Goal: Task Accomplishment & Management: Manage account settings

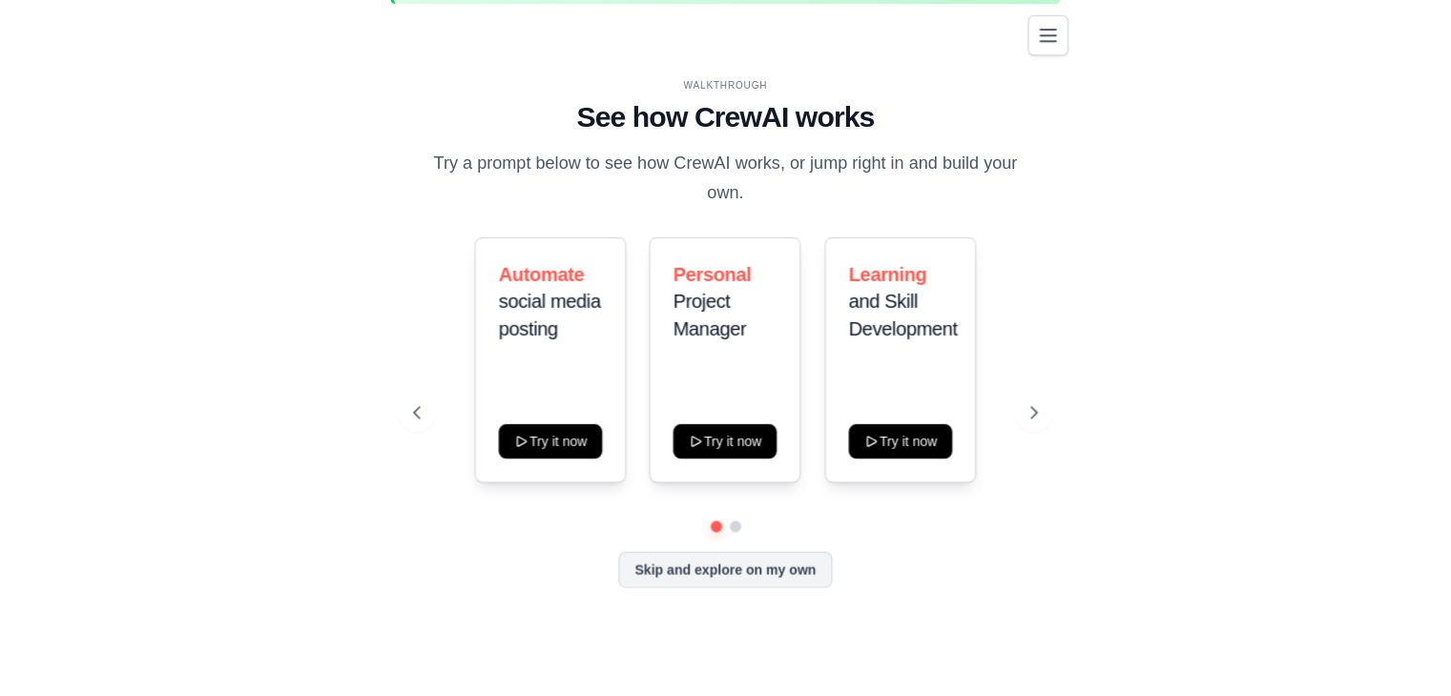
scroll to position [66, 0]
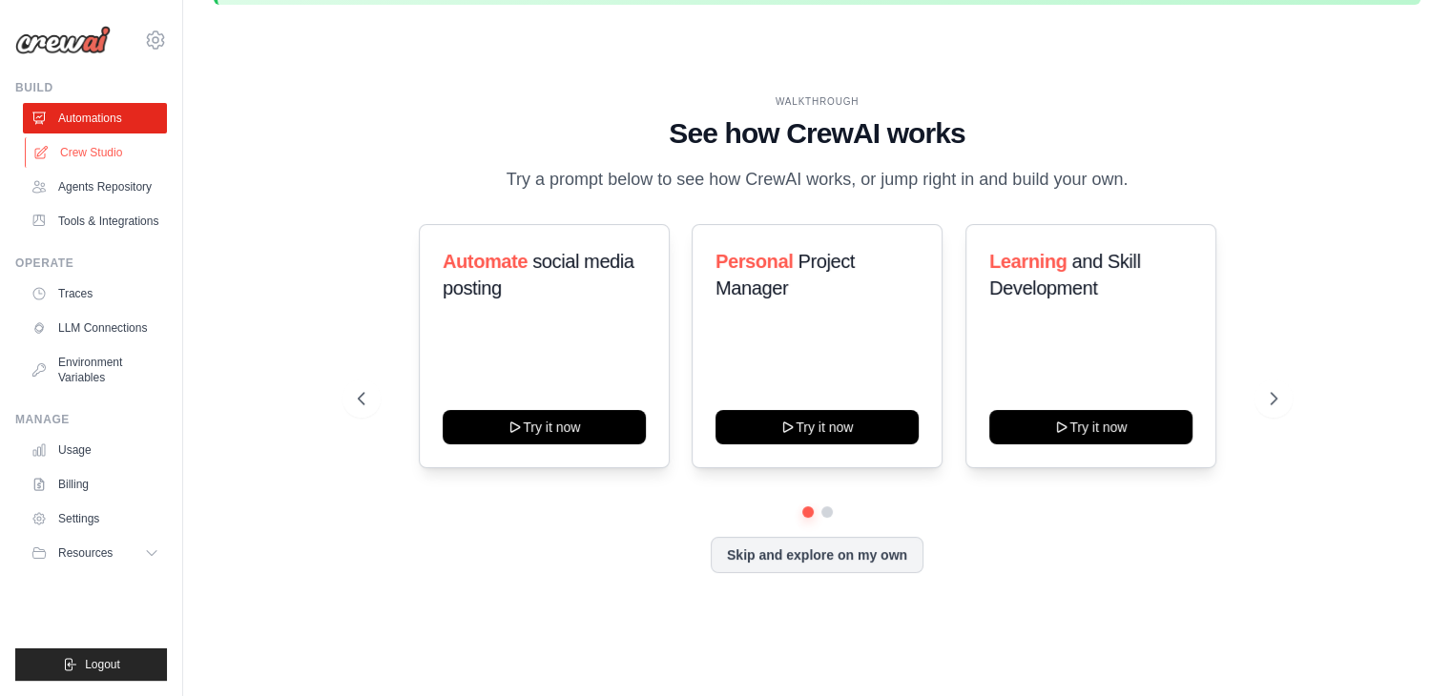
click at [84, 163] on link "Crew Studio" at bounding box center [97, 152] width 144 height 31
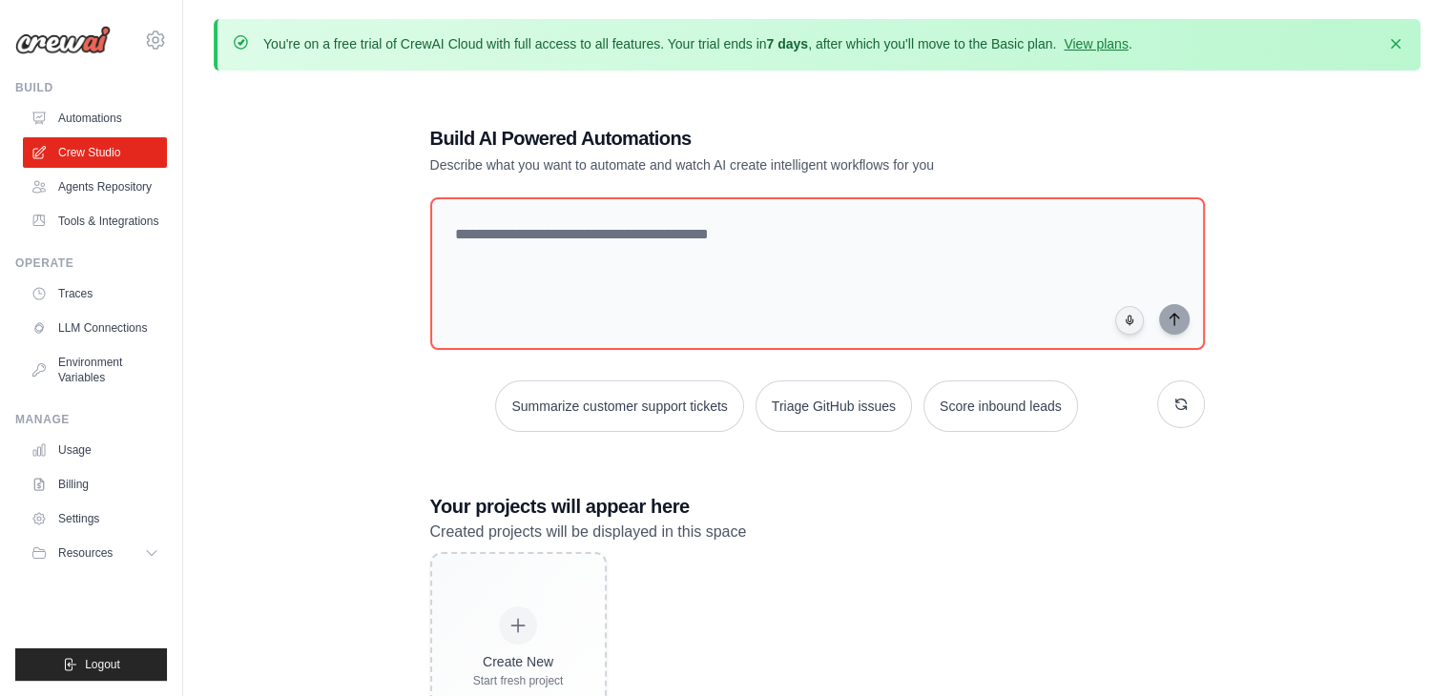
click at [160, 53] on div "[EMAIL_ADDRESS][DOMAIN_NAME] Settings" at bounding box center [91, 30] width 152 height 61
click at [154, 41] on icon at bounding box center [155, 40] width 23 height 23
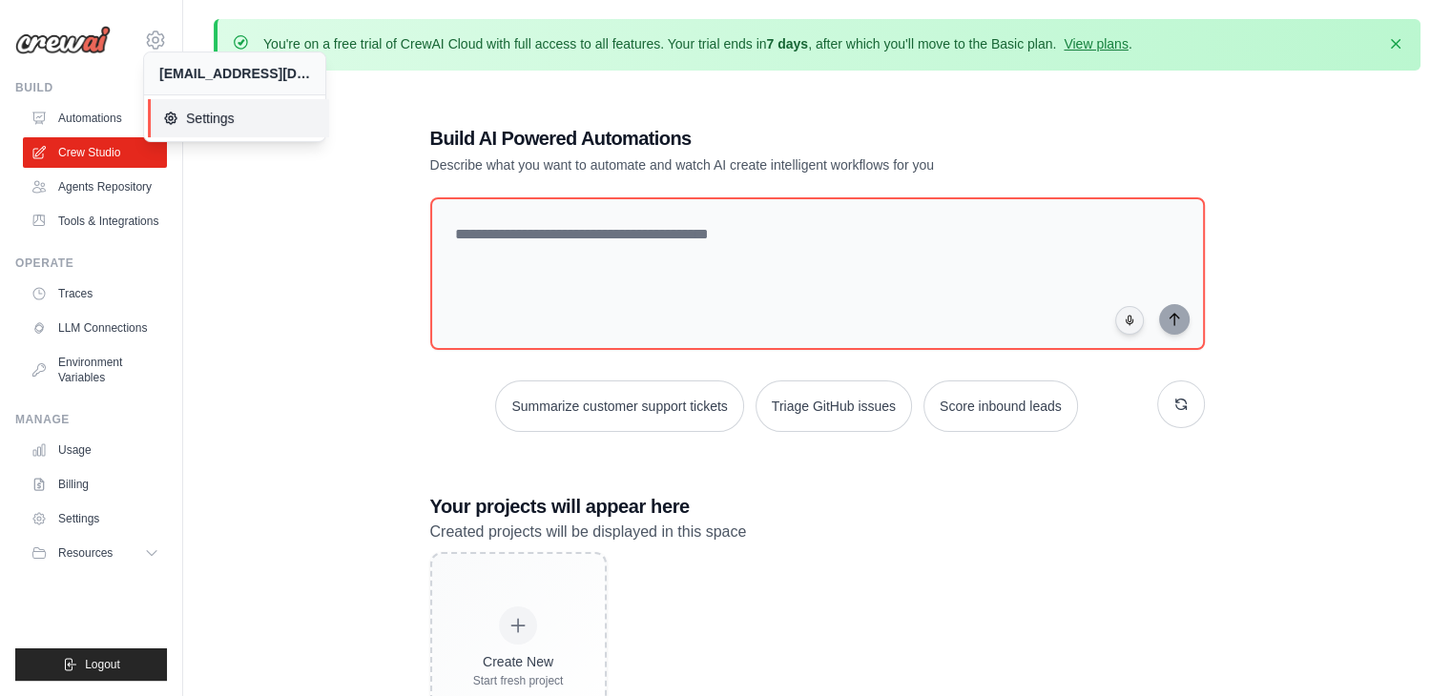
click at [183, 114] on span "Settings" at bounding box center [238, 118] width 151 height 19
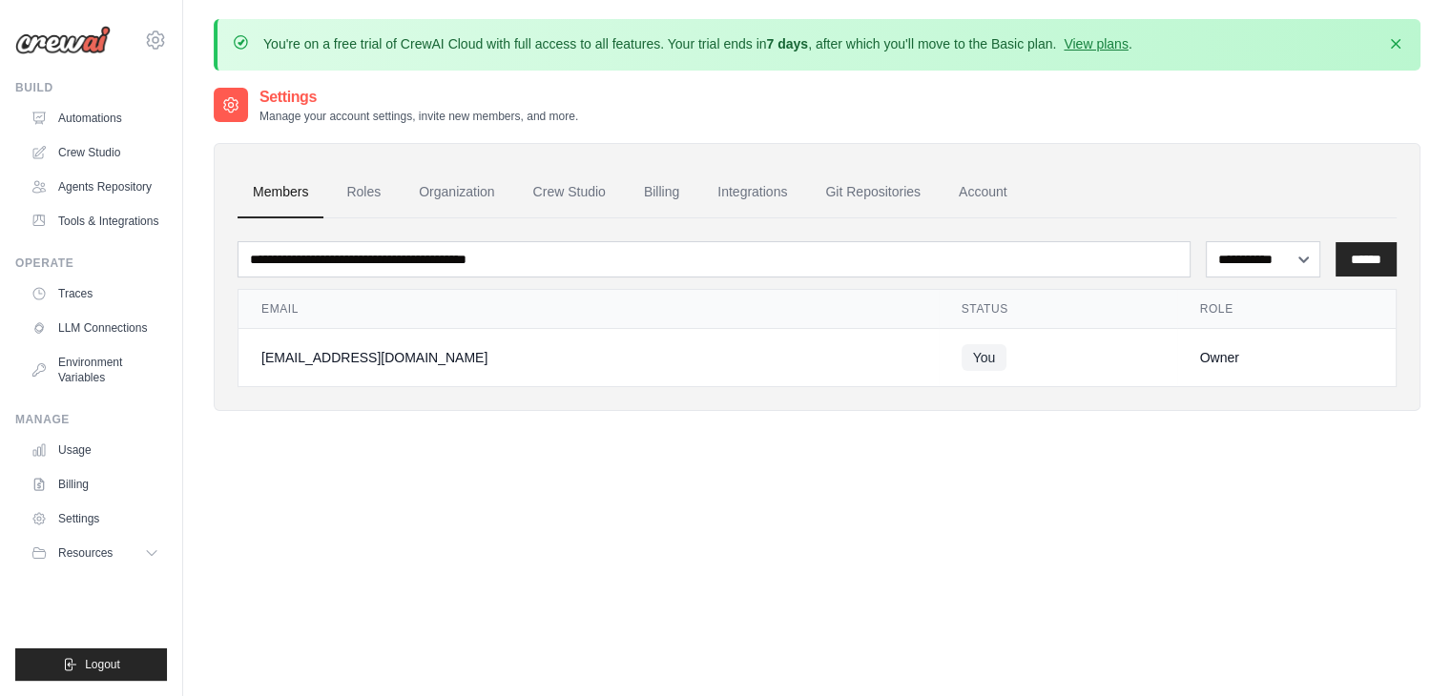
click at [477, 379] on td "[EMAIL_ADDRESS][DOMAIN_NAME]" at bounding box center [588, 358] width 700 height 58
click at [939, 362] on td "You" at bounding box center [1058, 358] width 238 height 58
click at [1220, 285] on div "**********" at bounding box center [817, 311] width 1159 height 154
click at [168, 34] on div "[EMAIL_ADDRESS][DOMAIN_NAME] Settings Build Automations" at bounding box center [91, 348] width 183 height 696
click at [153, 42] on icon at bounding box center [156, 40] width 6 height 6
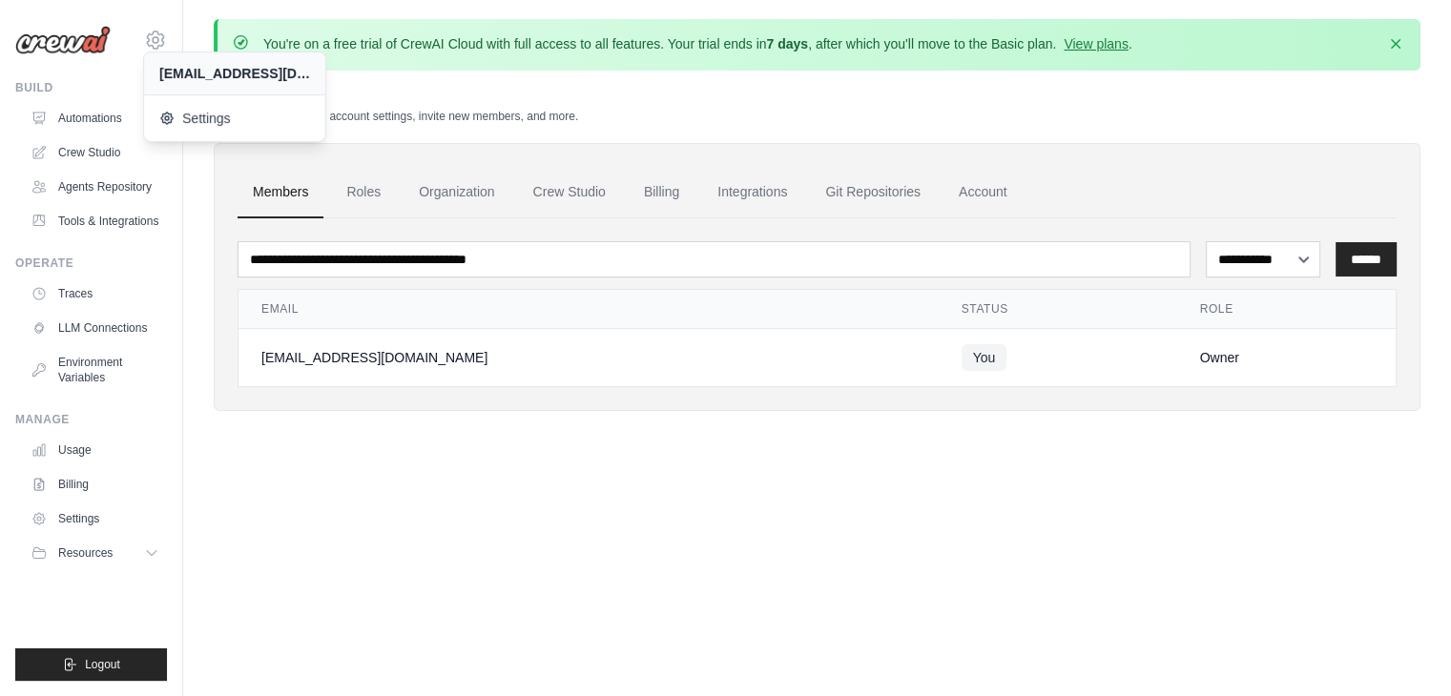
click at [209, 68] on div "[EMAIL_ADDRESS][DOMAIN_NAME]" at bounding box center [234, 73] width 151 height 19
click at [837, 68] on div "You're on a free trial of CrewAI Cloud with full access to all features. Your t…" at bounding box center [817, 45] width 1207 height 52
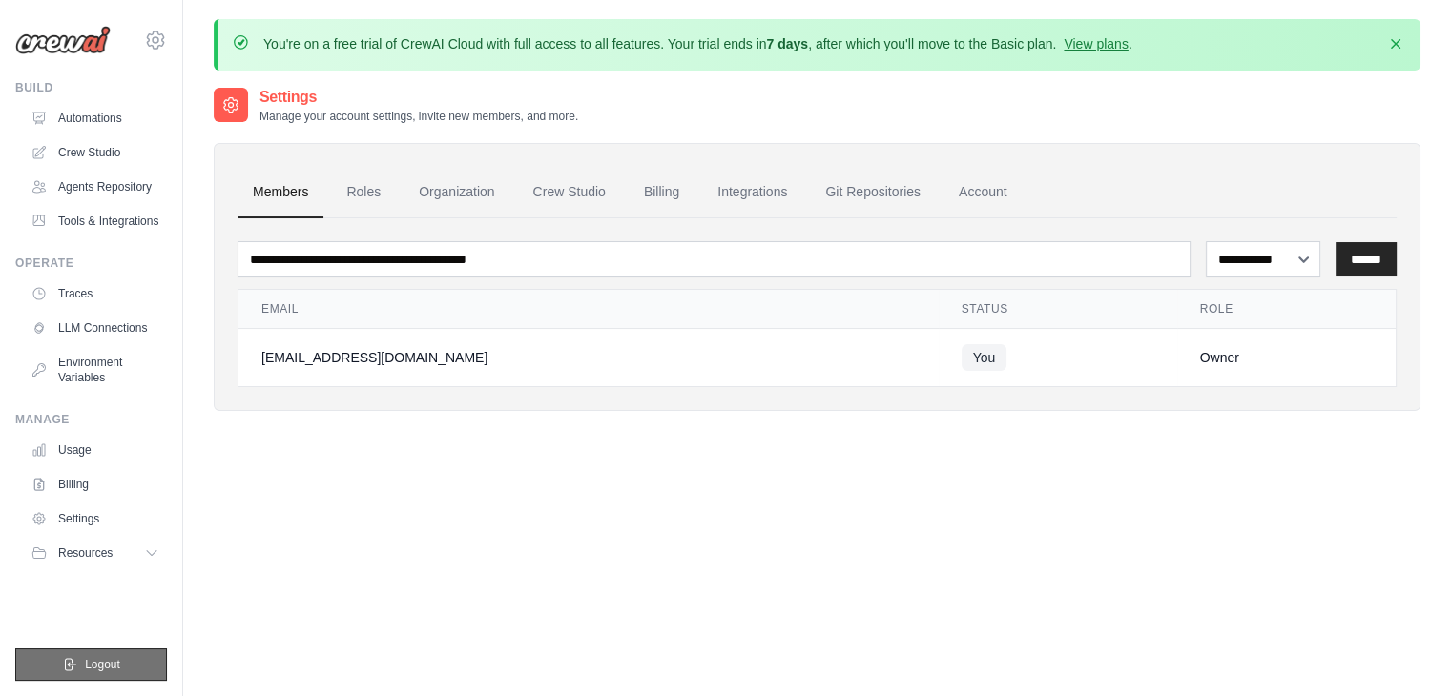
click at [90, 657] on span "Logout" at bounding box center [102, 664] width 35 height 15
